Goal: Navigation & Orientation: Understand site structure

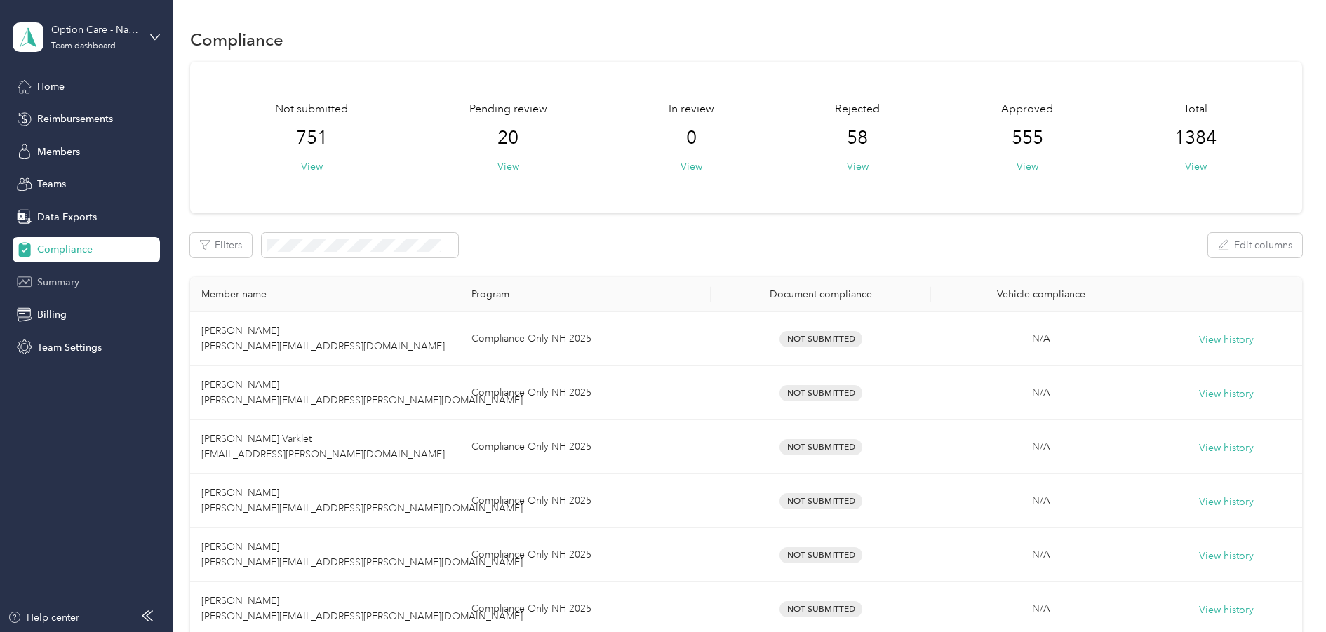
click at [74, 284] on span "Summary" at bounding box center [58, 282] width 42 height 15
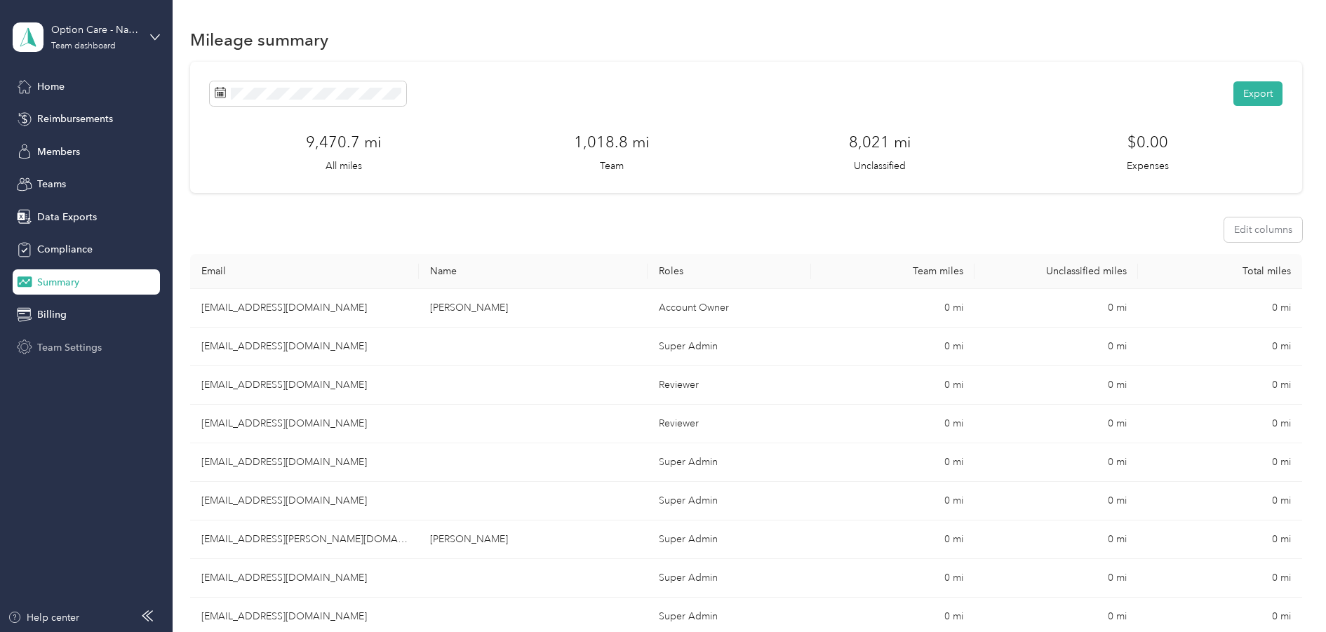
click at [41, 344] on span "Team Settings" at bounding box center [69, 347] width 65 height 15
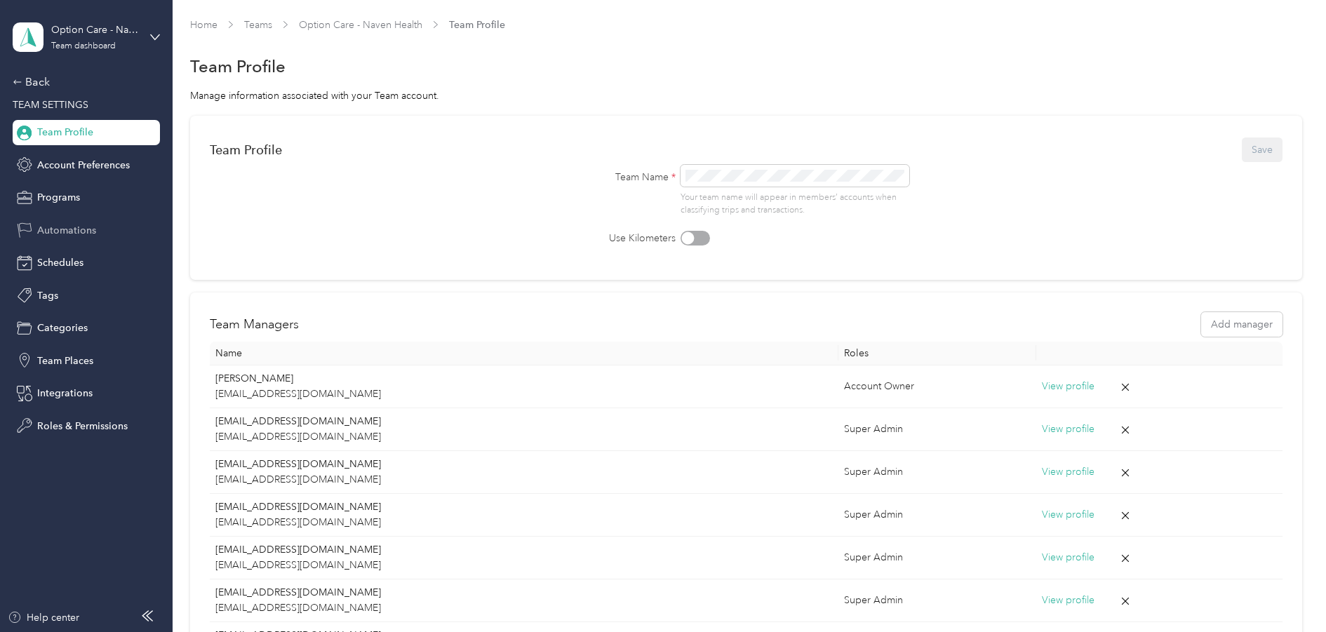
click at [79, 234] on span "Automations" at bounding box center [66, 230] width 59 height 15
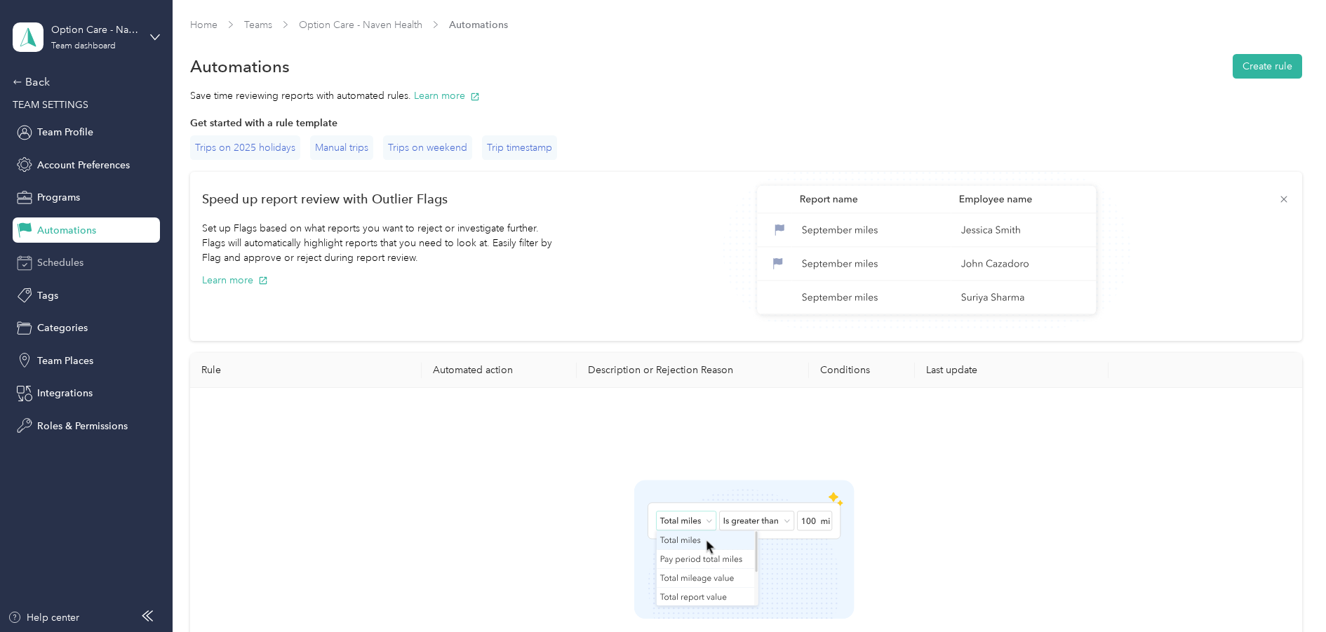
click at [79, 261] on span "Schedules" at bounding box center [60, 262] width 46 height 15
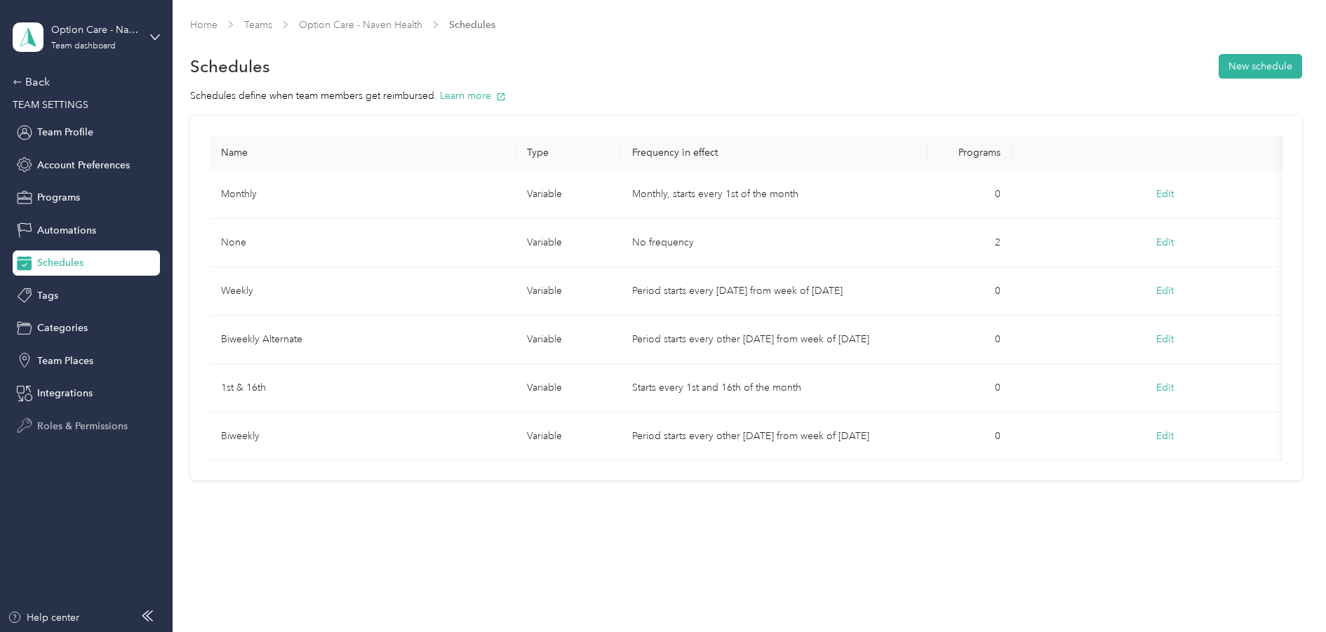
click at [71, 422] on span "Roles & Permissions" at bounding box center [82, 426] width 90 height 15
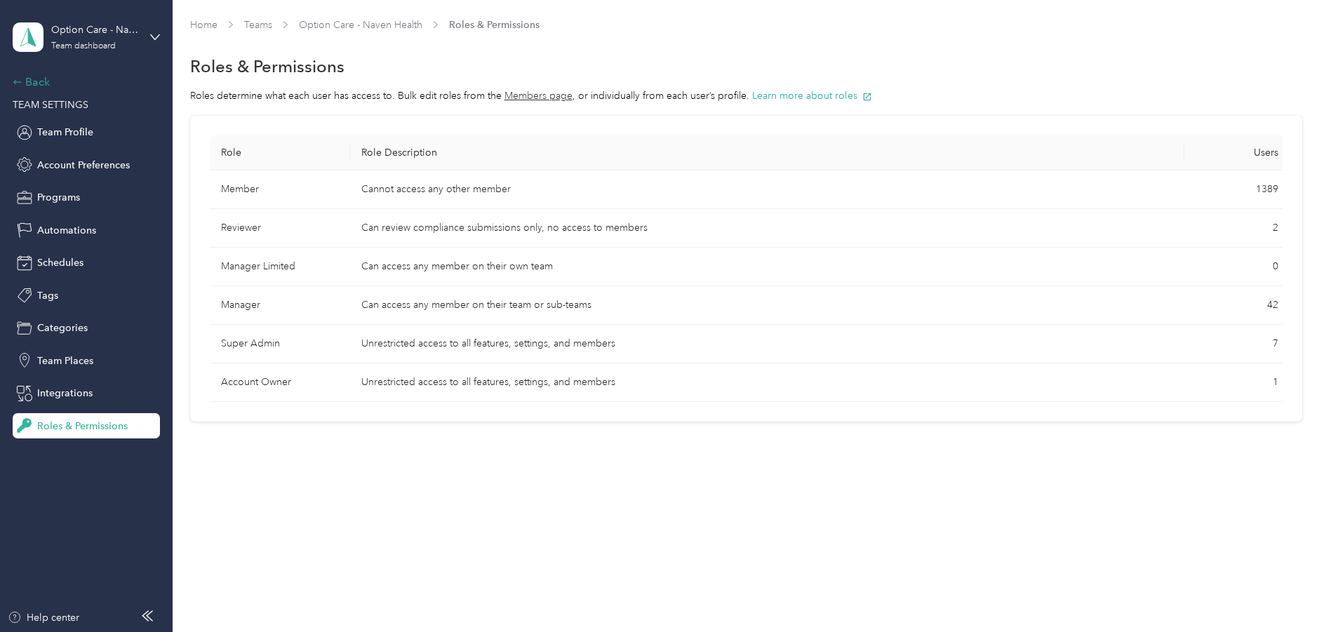
click at [44, 79] on div "Back" at bounding box center [83, 82] width 140 height 17
